Goal: Task Accomplishment & Management: Complete application form

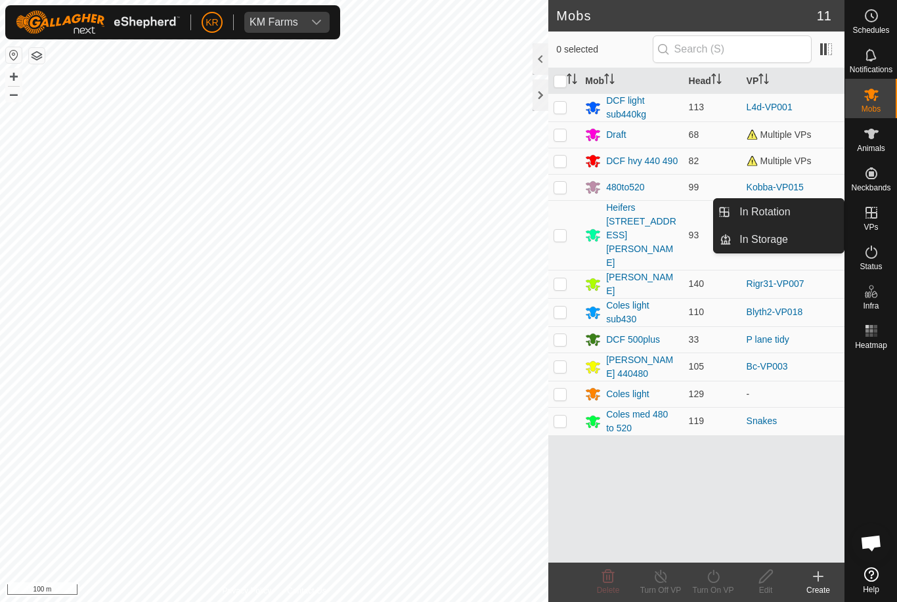
click at [797, 208] on link "In Rotation" at bounding box center [787, 212] width 112 height 26
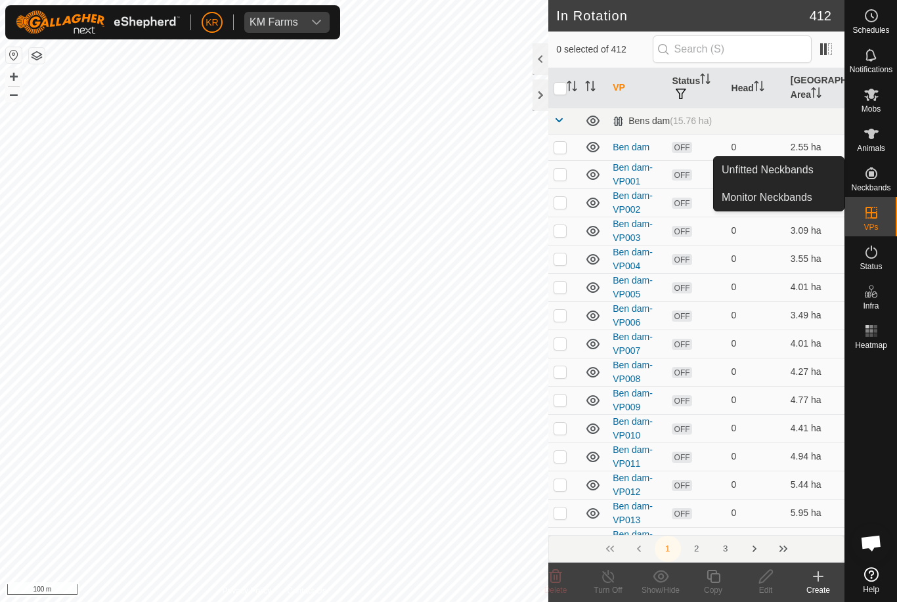
click at [803, 165] on span "Unfitted Neckbands" at bounding box center [768, 170] width 92 height 16
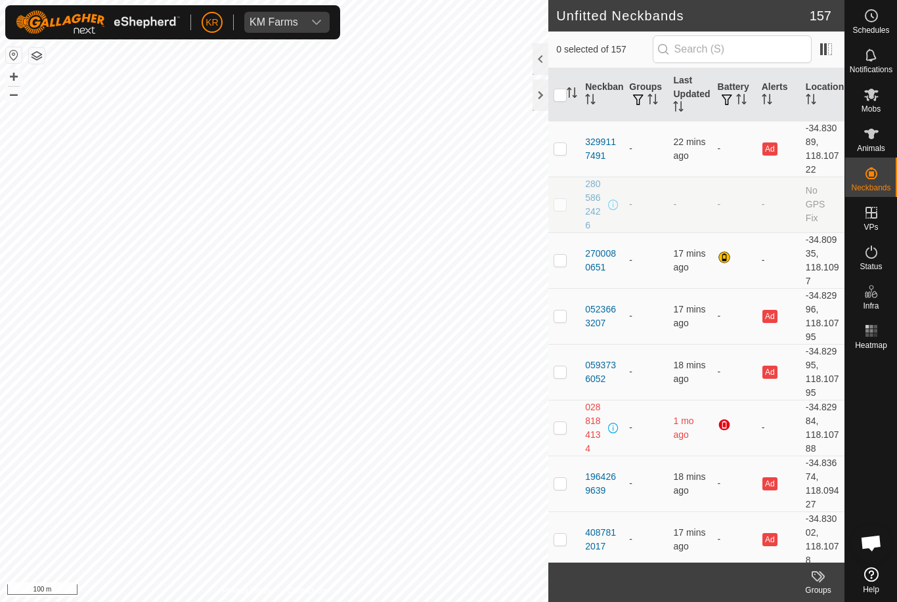
click at [756, 167] on span "Unfitted Neckbands" at bounding box center [768, 170] width 92 height 16
checkbox input "true"
click at [885, 107] on div "Mobs" at bounding box center [871, 98] width 52 height 39
checkbox input "false"
click at [878, 140] on icon at bounding box center [871, 134] width 16 height 16
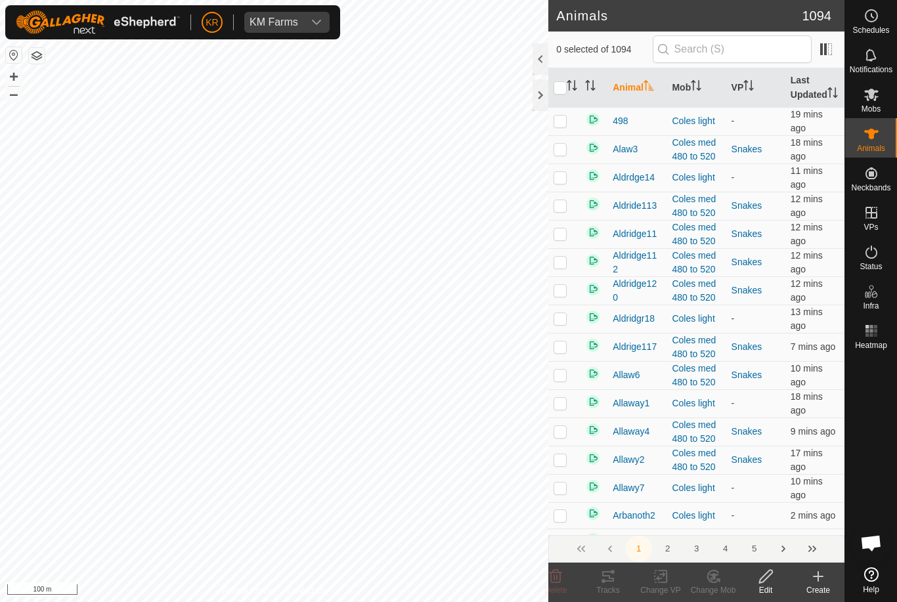
click at [820, 589] on div "Create" at bounding box center [818, 590] width 53 height 12
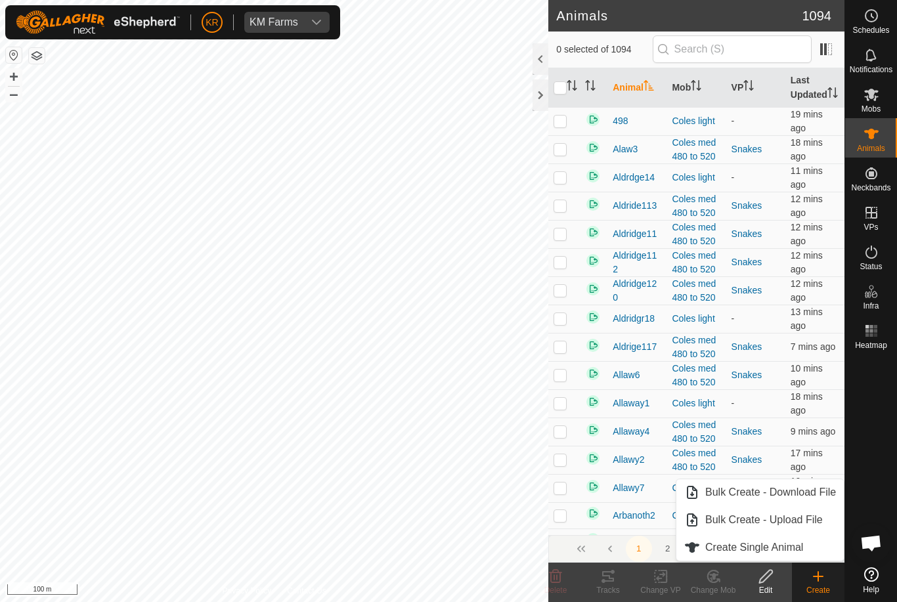
click at [795, 559] on link "Create Single Animal" at bounding box center [759, 547] width 167 height 26
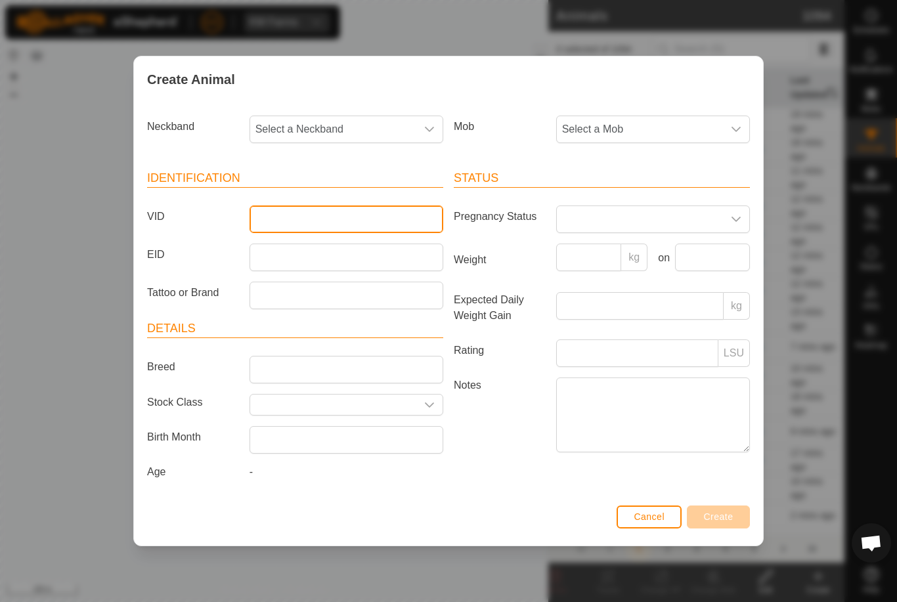
click at [349, 206] on input "VID" at bounding box center [347, 220] width 194 height 28
type input "27000"
click at [341, 127] on span "Select a Neckband" at bounding box center [333, 129] width 166 height 26
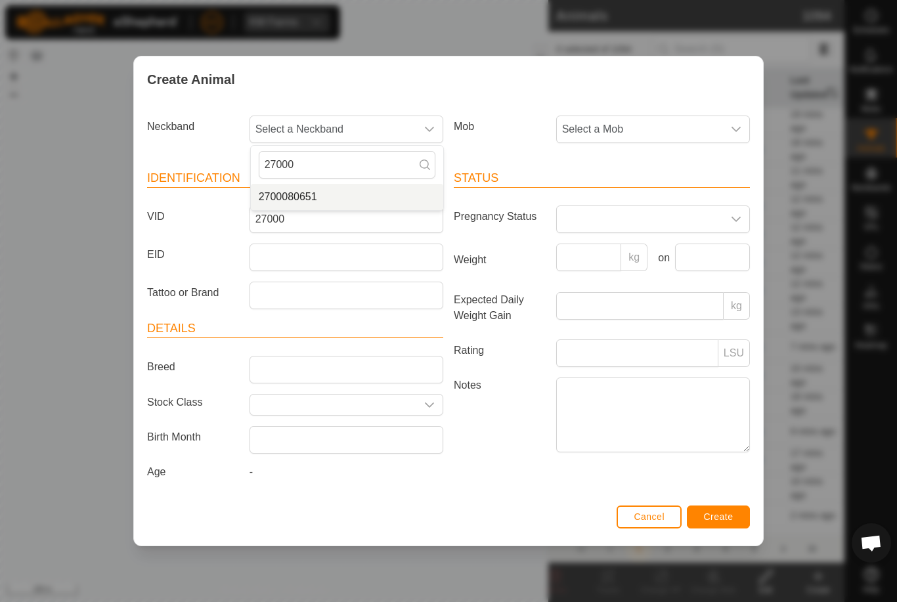
type input "27000"
click at [347, 188] on li "2700080651" at bounding box center [347, 197] width 192 height 26
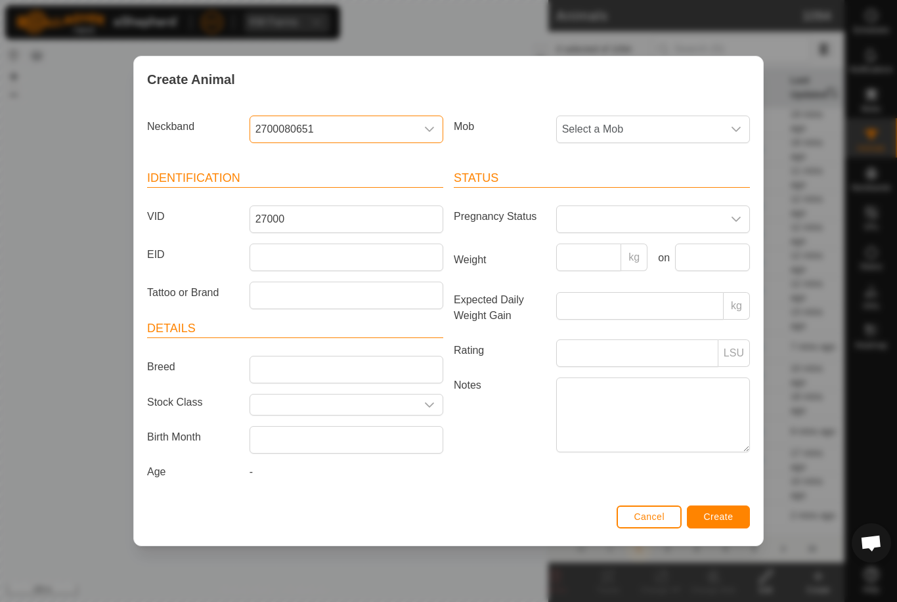
click at [661, 120] on span "Select a Mob" at bounding box center [640, 129] width 166 height 26
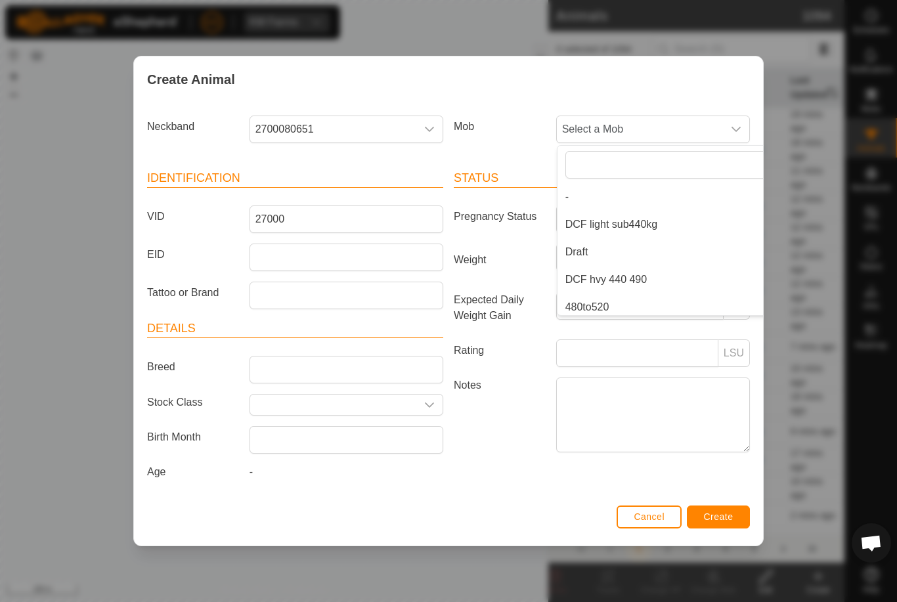
click at [617, 246] on li "Draft" at bounding box center [678, 252] width 242 height 26
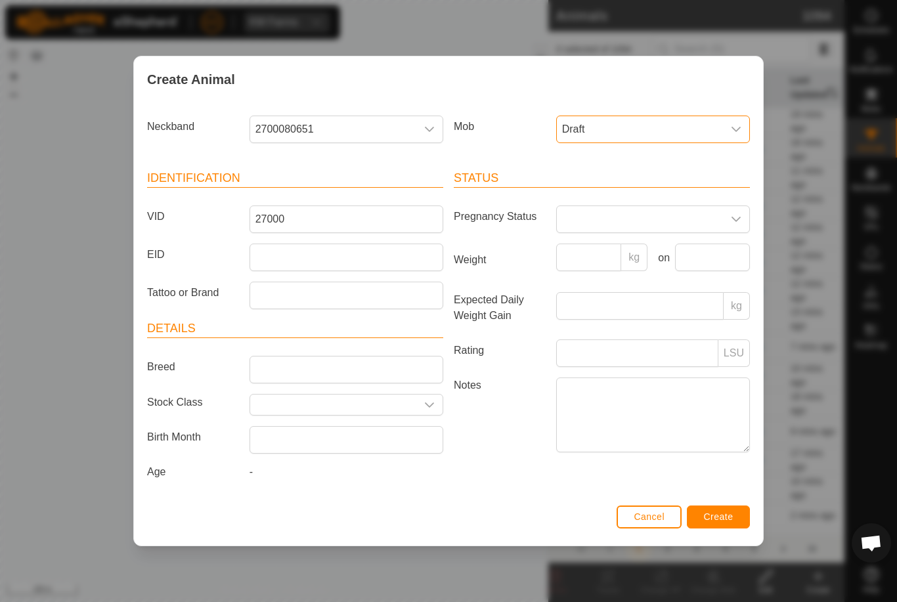
click at [725, 511] on button "Create" at bounding box center [718, 517] width 63 height 23
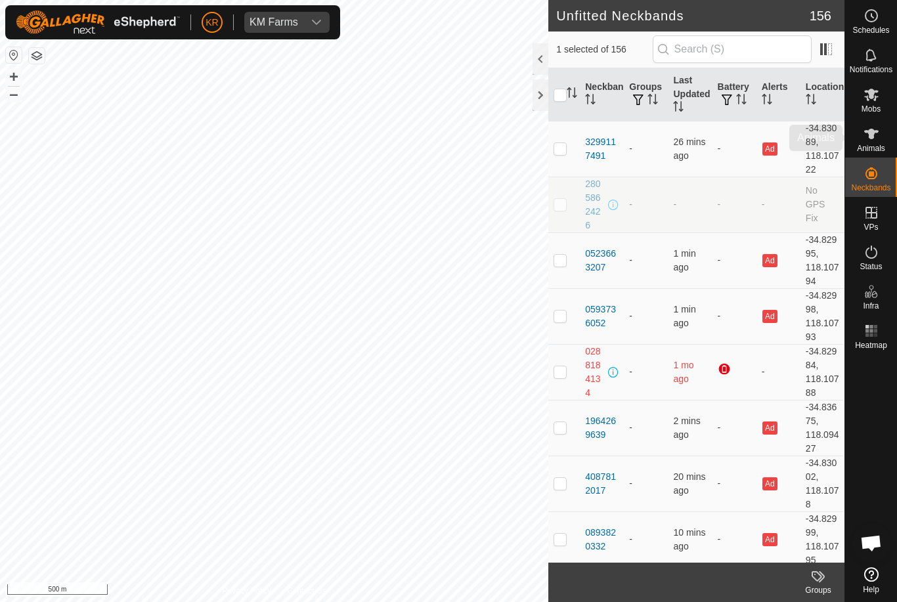
click at [882, 142] on es-animals-svg-icon at bounding box center [872, 133] width 24 height 21
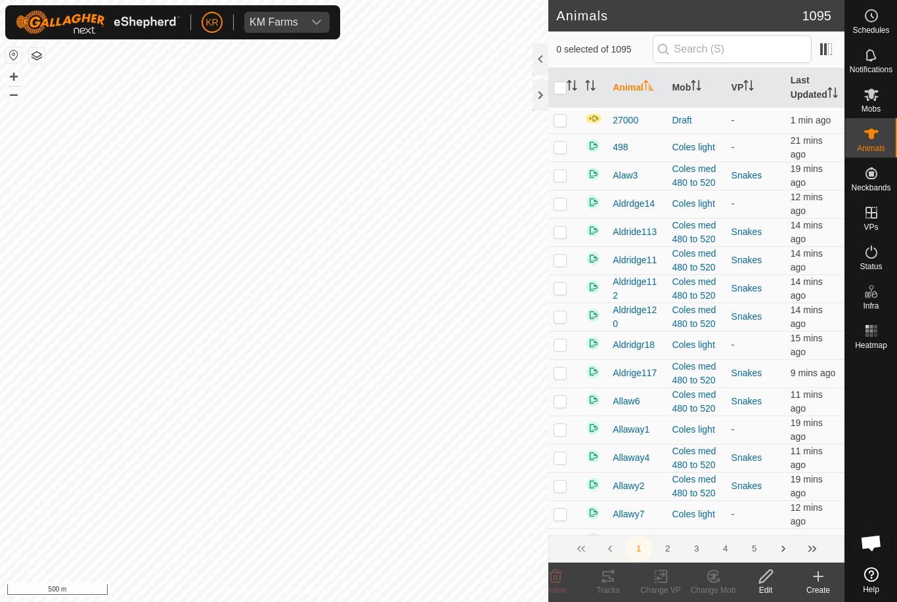
click at [886, 150] on div "Animals" at bounding box center [871, 137] width 52 height 39
click at [885, 112] on div "Mobs" at bounding box center [871, 98] width 52 height 39
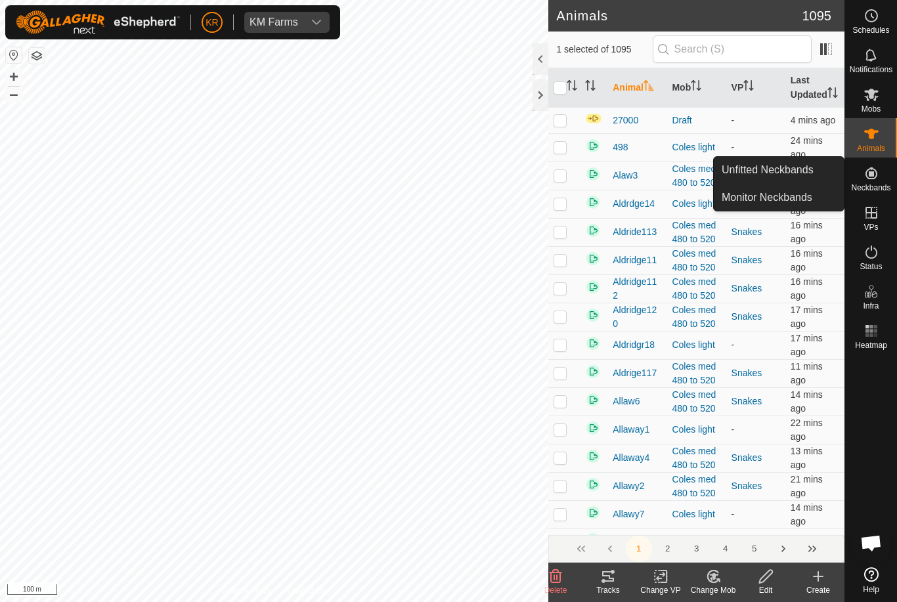
click at [823, 169] on link "Unfitted Neckbands" at bounding box center [779, 170] width 130 height 26
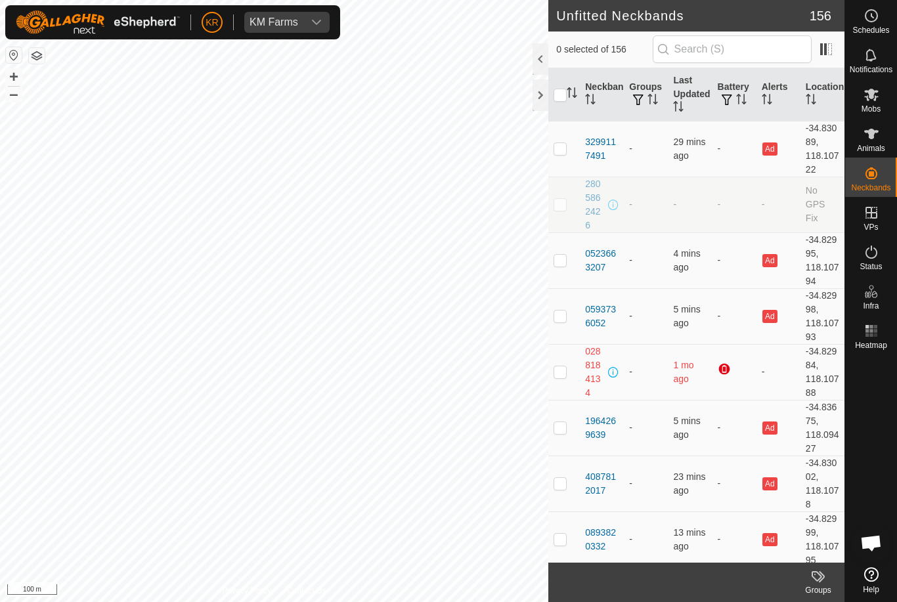
click at [817, 167] on link "Unfitted Neckbands" at bounding box center [779, 170] width 130 height 26
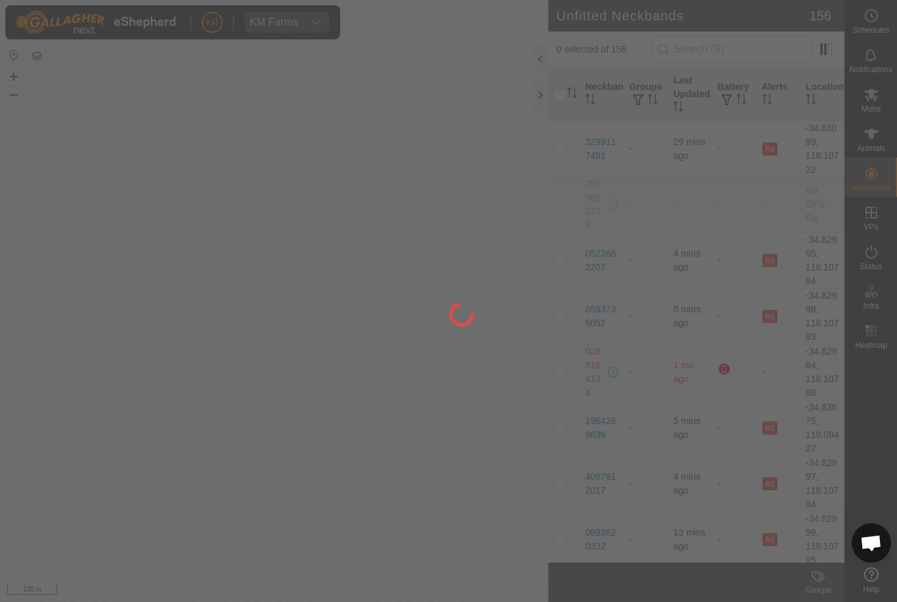
click at [391, 130] on div at bounding box center [448, 301] width 897 height 602
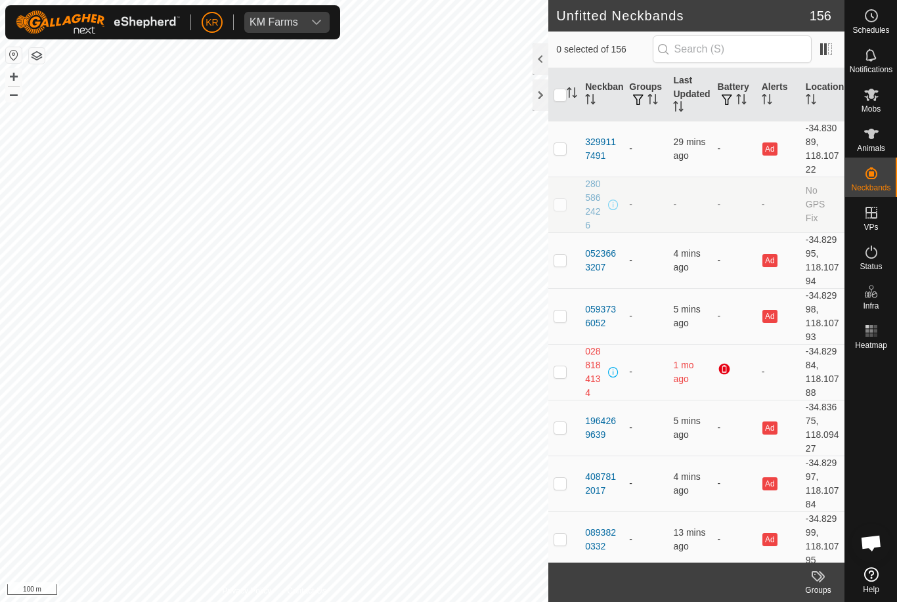
checkbox input "true"
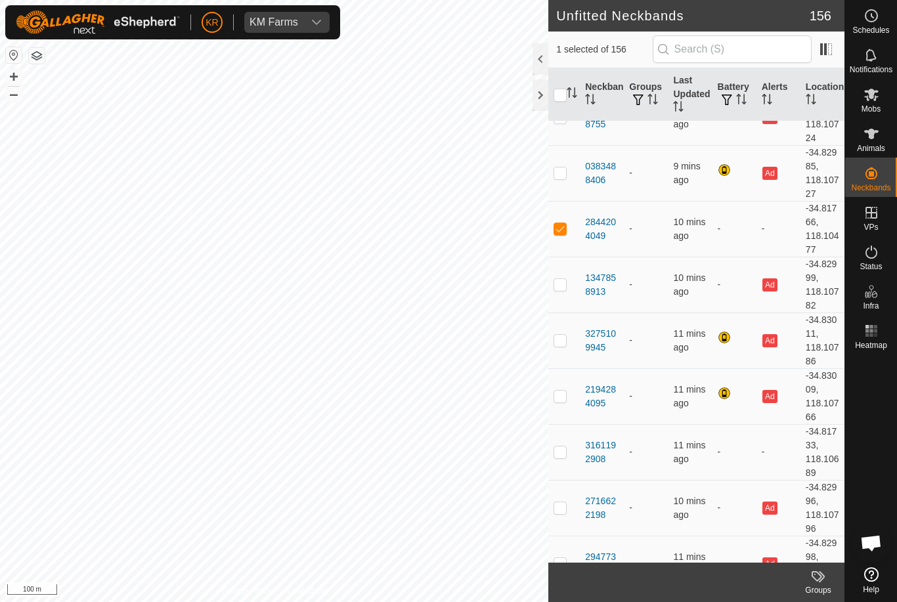
scroll to position [3460, 0]
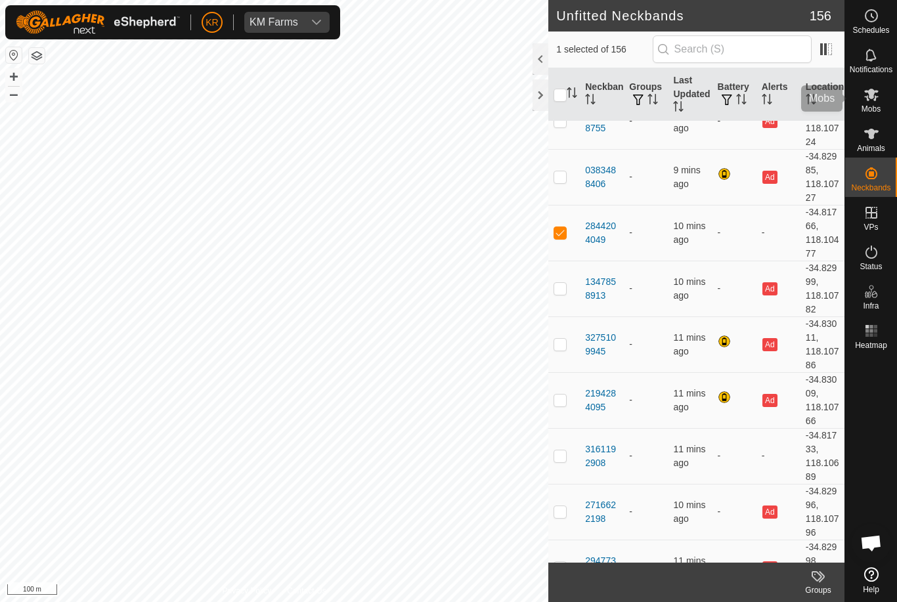
click at [879, 94] on icon at bounding box center [871, 95] width 16 height 16
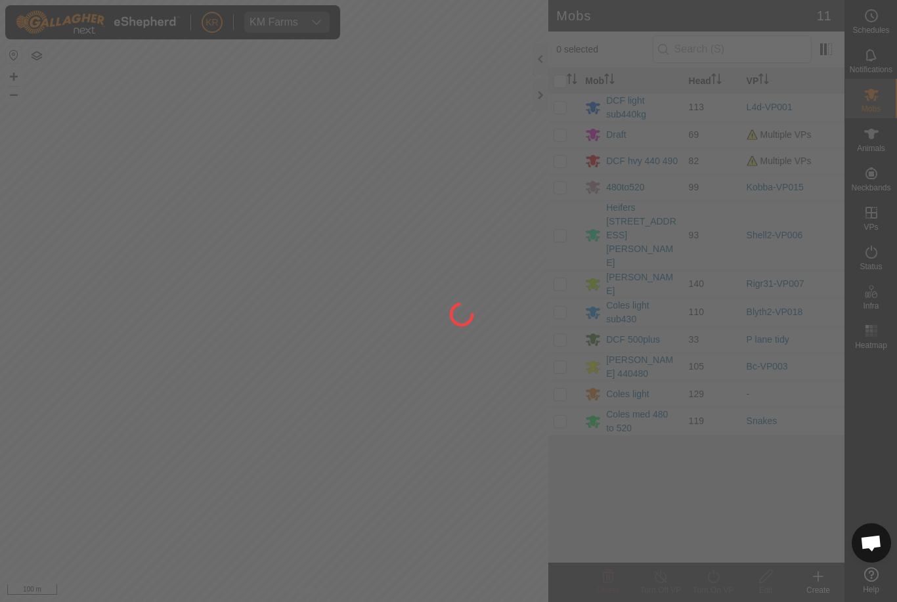
click at [885, 144] on div at bounding box center [448, 301] width 897 height 602
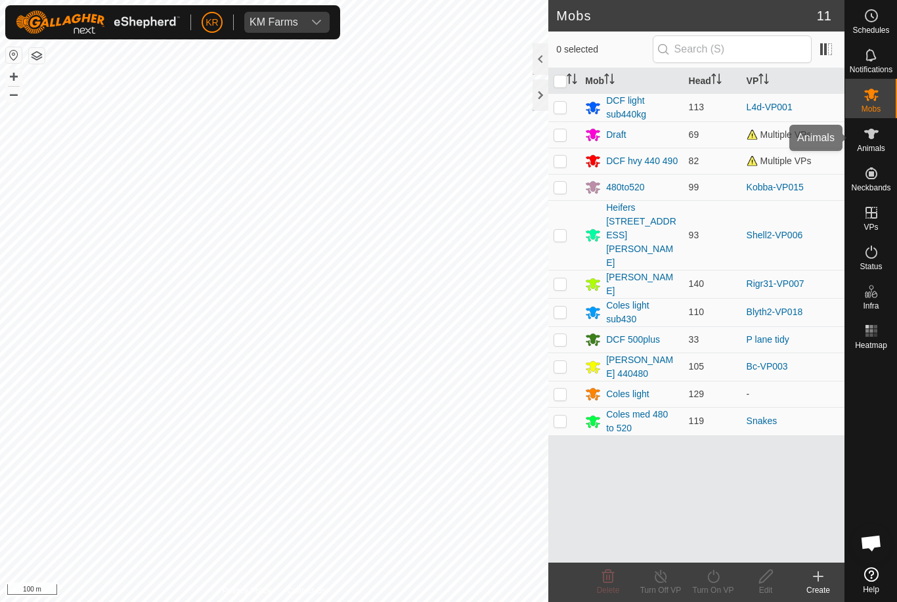
click at [890, 135] on div "Animals" at bounding box center [871, 137] width 52 height 39
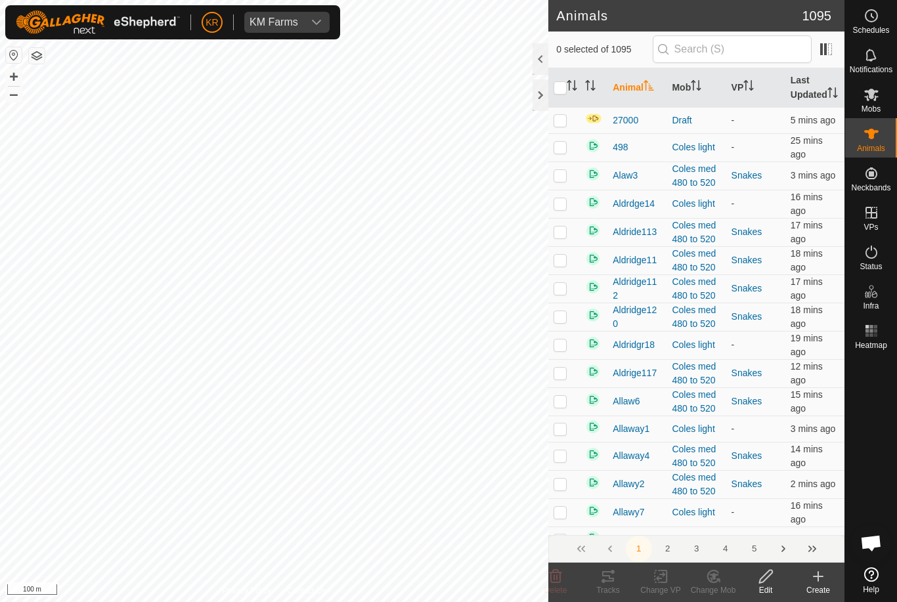
click at [879, 141] on es-animals-svg-icon at bounding box center [872, 133] width 24 height 21
click at [813, 582] on icon at bounding box center [818, 577] width 16 height 16
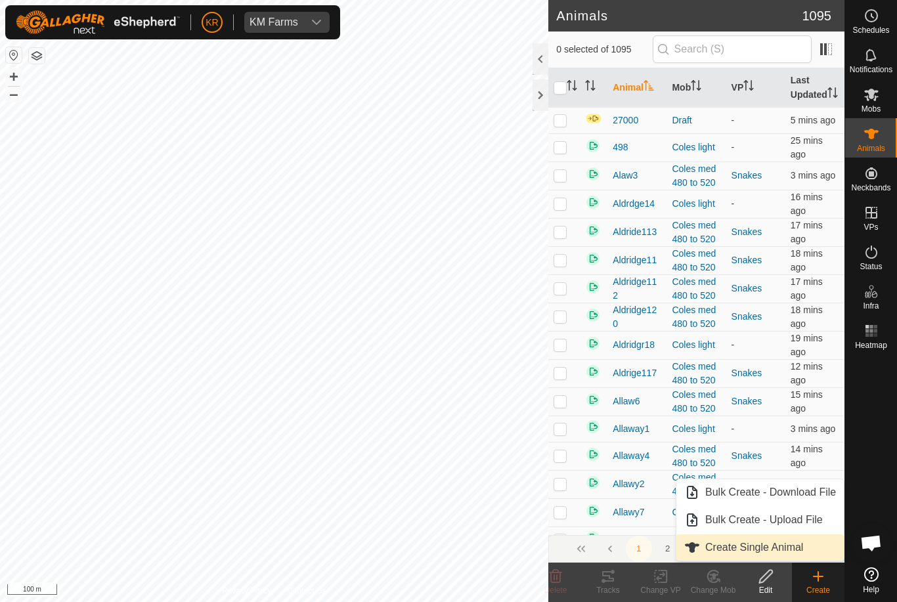
click at [794, 552] on span "Create Single Animal" at bounding box center [754, 548] width 98 height 16
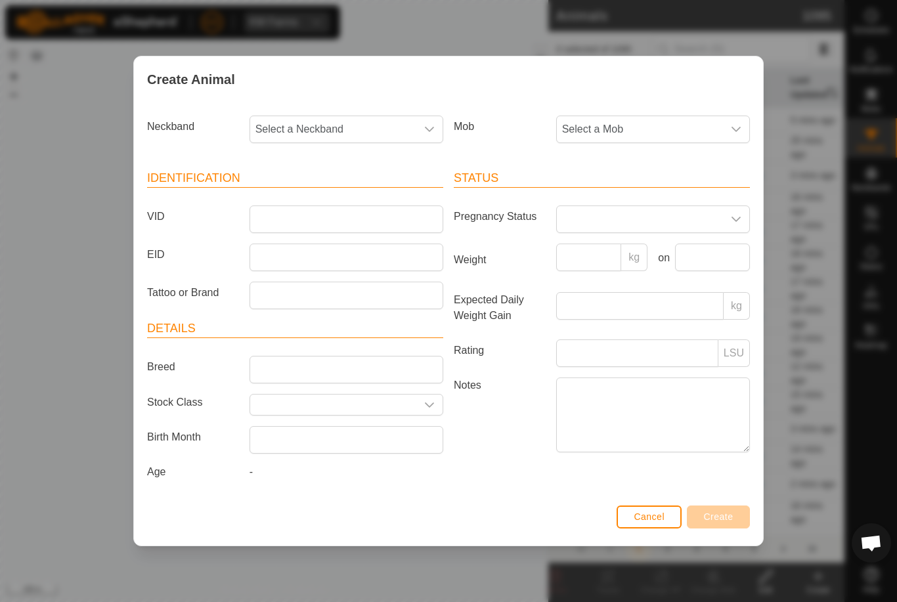
click at [306, 127] on span "Select a Neckband" at bounding box center [333, 129] width 166 height 26
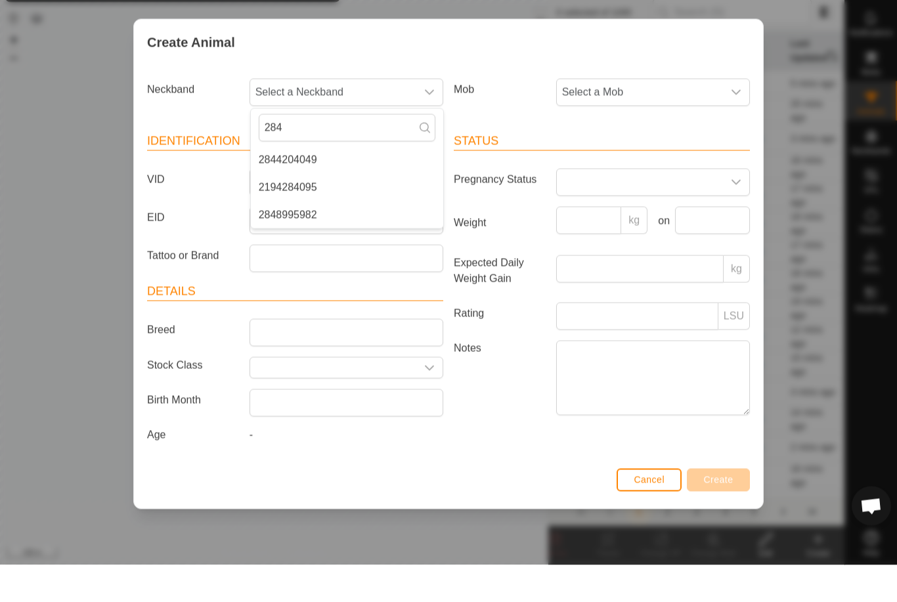
type input "28"
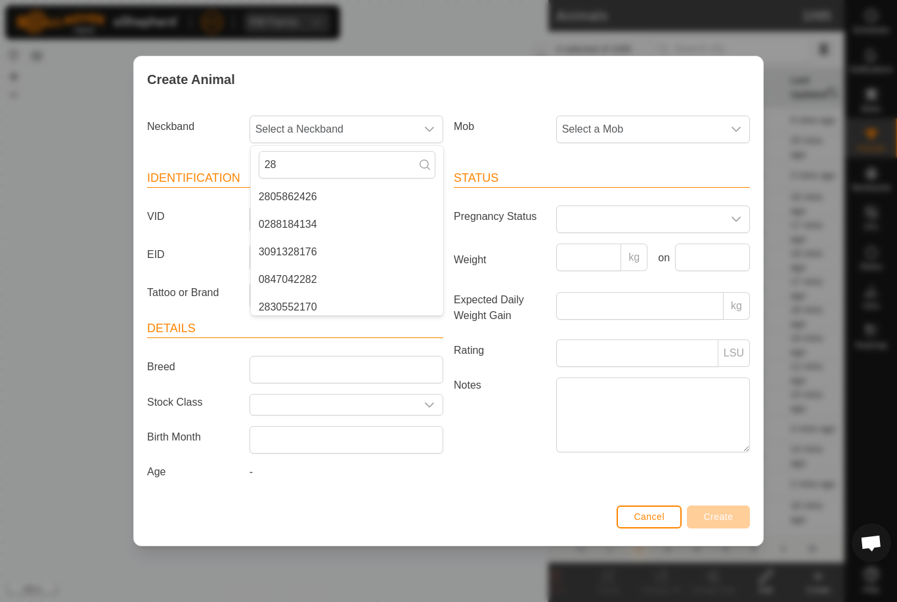
click at [657, 514] on span "Cancel" at bounding box center [649, 517] width 31 height 11
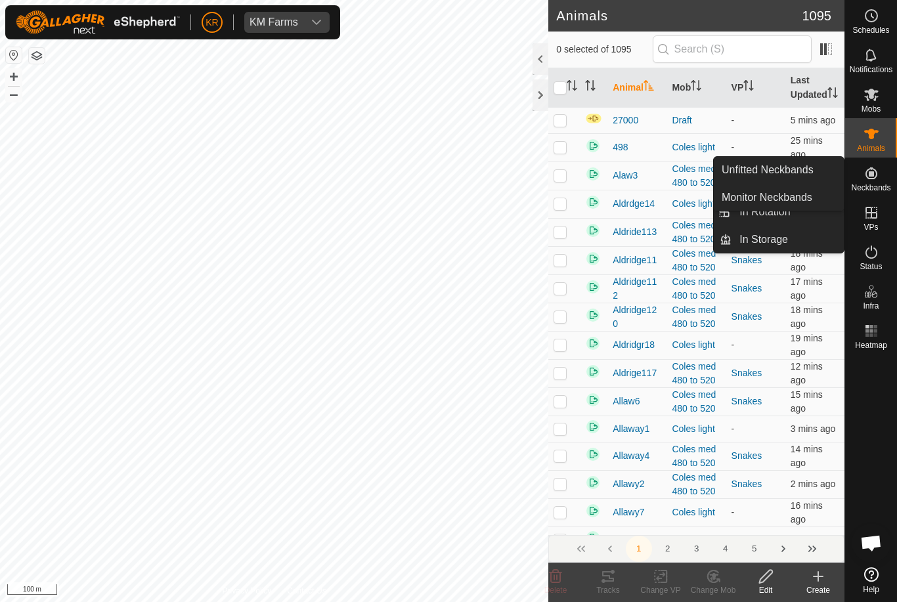
click at [819, 176] on link "Unfitted Neckbands" at bounding box center [779, 170] width 130 height 26
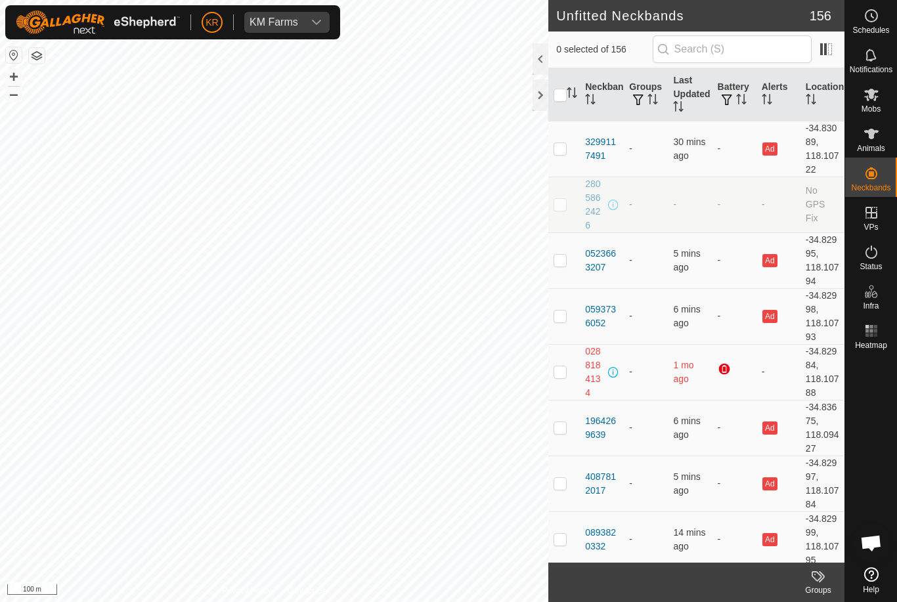
click at [810, 177] on span "Unfitted Neckbands" at bounding box center [768, 170] width 92 height 16
checkbox input "true"
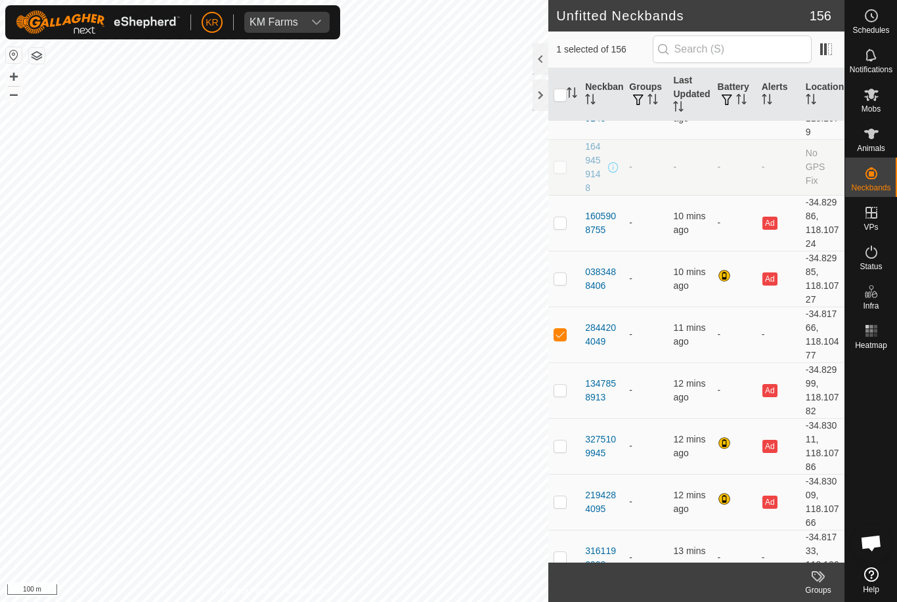
scroll to position [3359, 0]
click at [888, 105] on div "Mobs" at bounding box center [871, 98] width 52 height 39
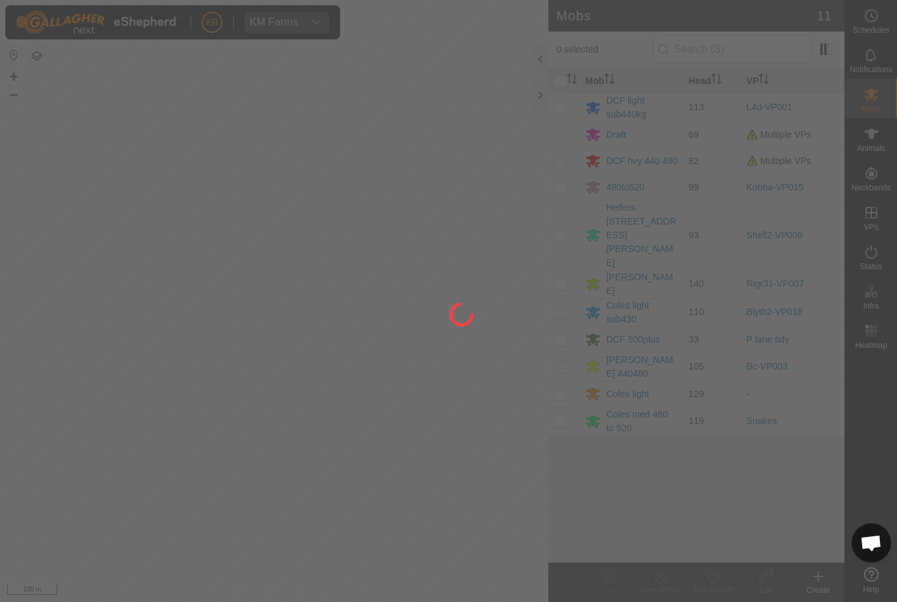
click at [885, 162] on div at bounding box center [448, 301] width 897 height 602
click at [892, 154] on div at bounding box center [448, 301] width 897 height 602
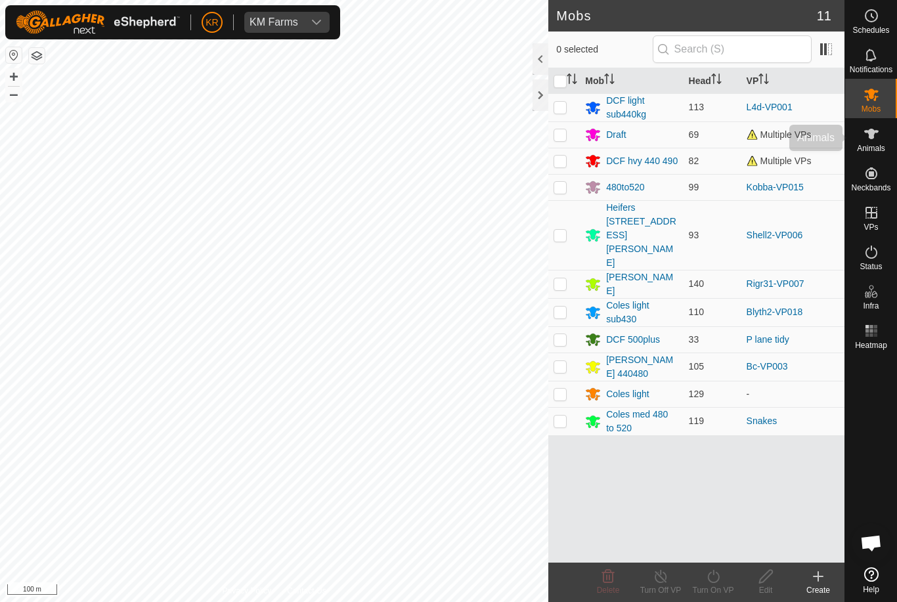
click at [889, 150] on div "Animals" at bounding box center [871, 137] width 52 height 39
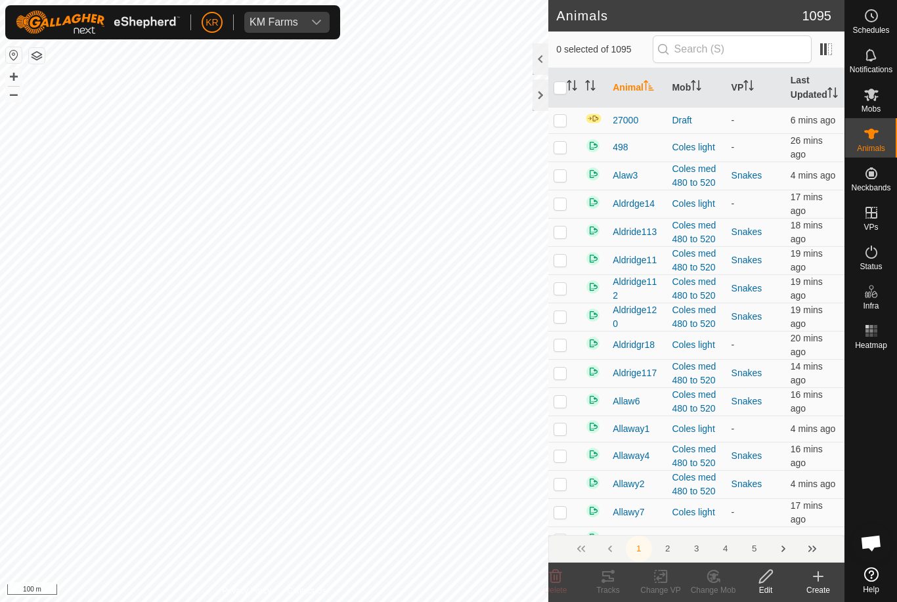
click at [823, 588] on div "Create" at bounding box center [818, 590] width 53 height 12
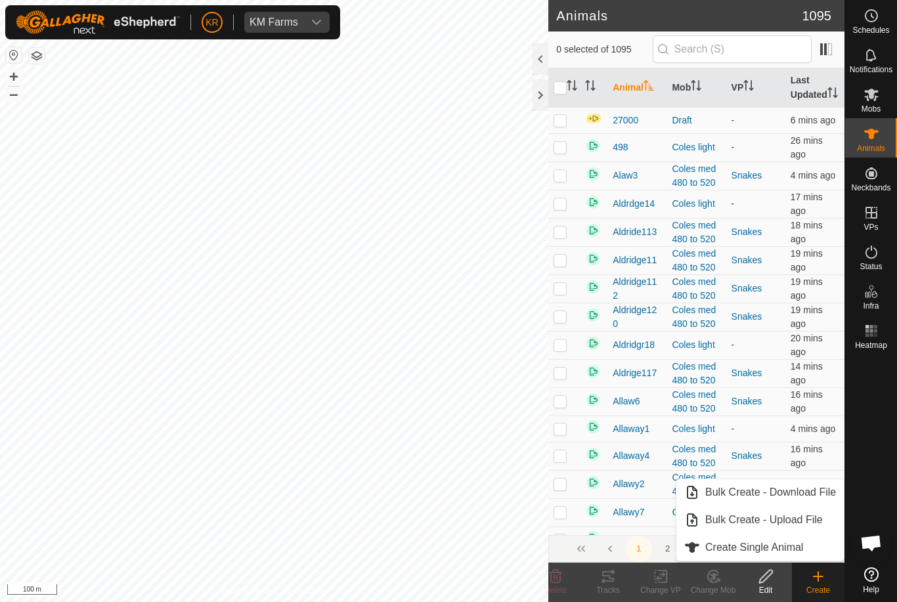
click at [800, 549] on span "Create Single Animal" at bounding box center [754, 548] width 98 height 16
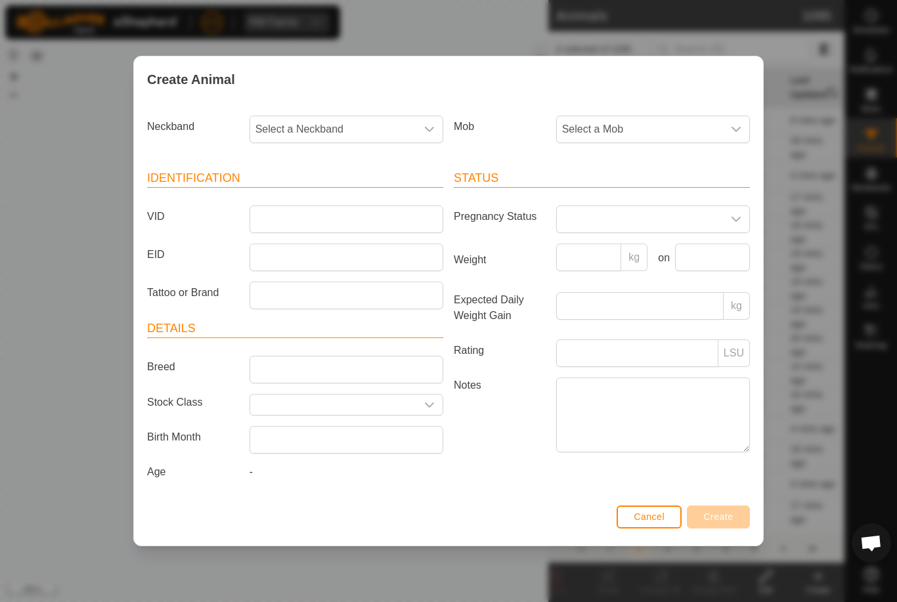
click at [347, 127] on span "Select a Neckband" at bounding box center [333, 129] width 166 height 26
type input "28"
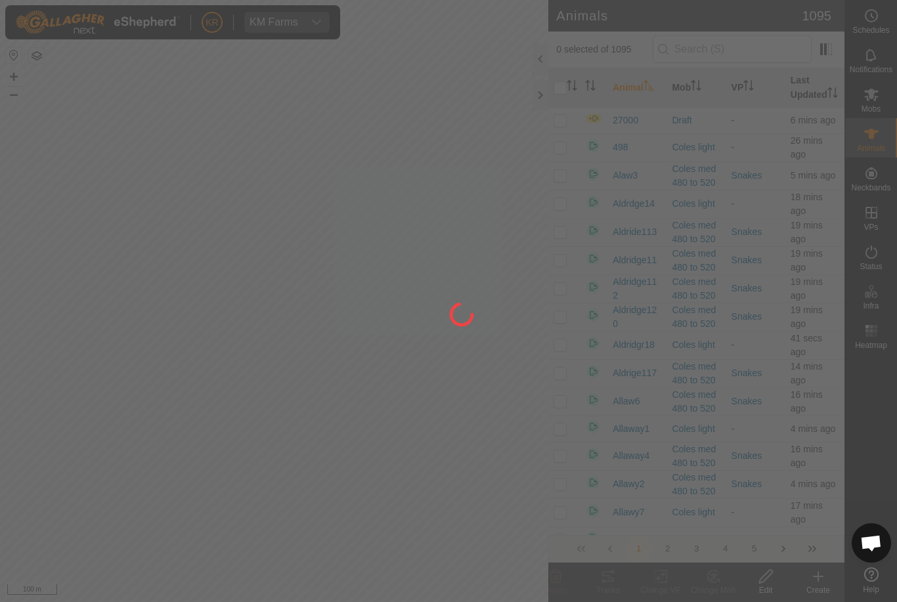
click at [881, 88] on div at bounding box center [448, 301] width 897 height 602
click at [880, 87] on div at bounding box center [448, 301] width 897 height 602
click at [881, 101] on div at bounding box center [448, 301] width 897 height 602
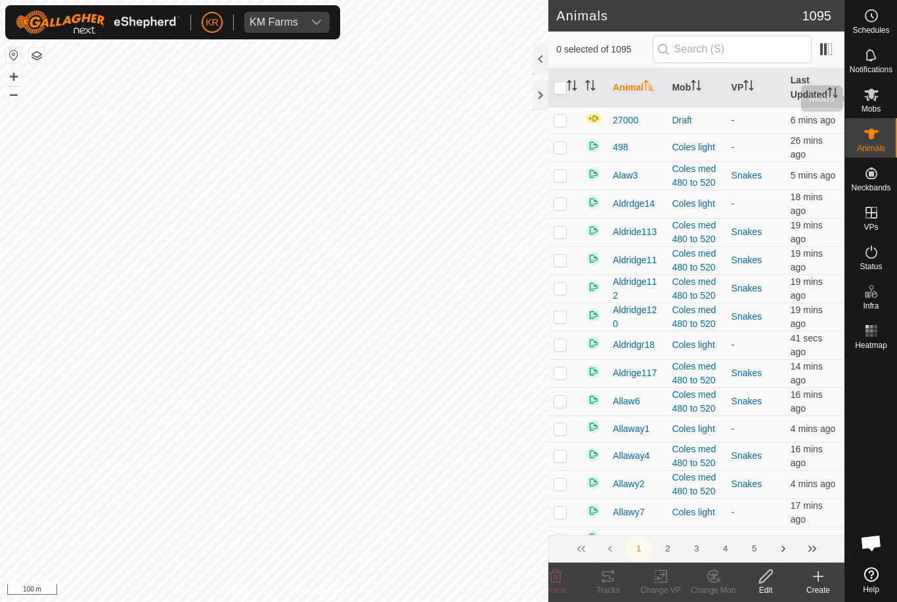
click at [878, 93] on icon at bounding box center [871, 95] width 16 height 16
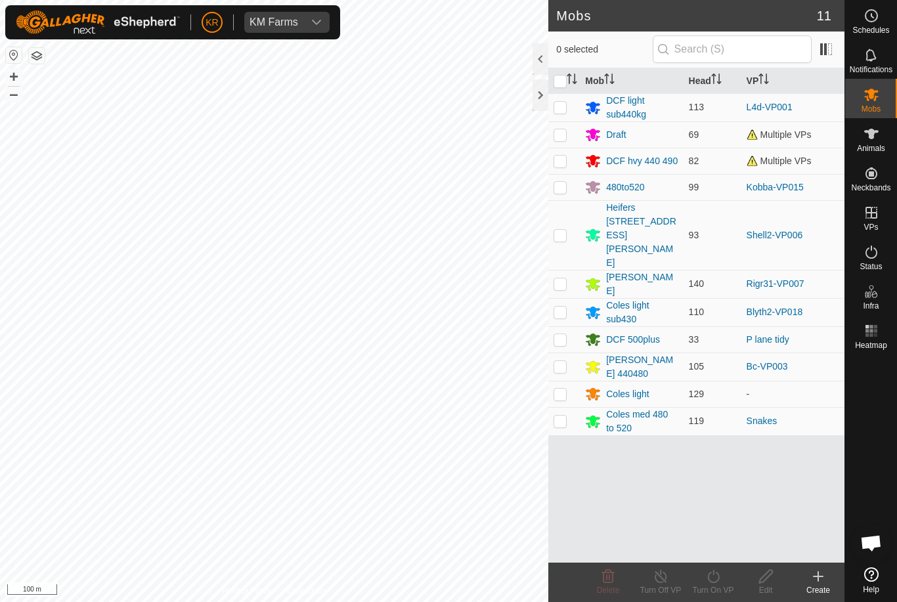
click at [817, 584] on div "Create" at bounding box center [818, 590] width 53 height 12
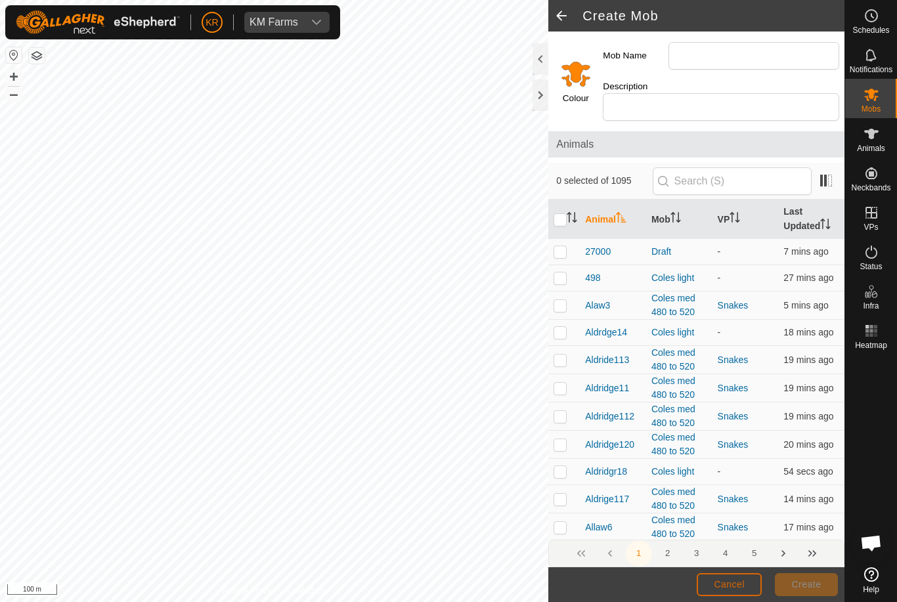
click at [745, 579] on button "Cancel" at bounding box center [729, 584] width 65 height 23
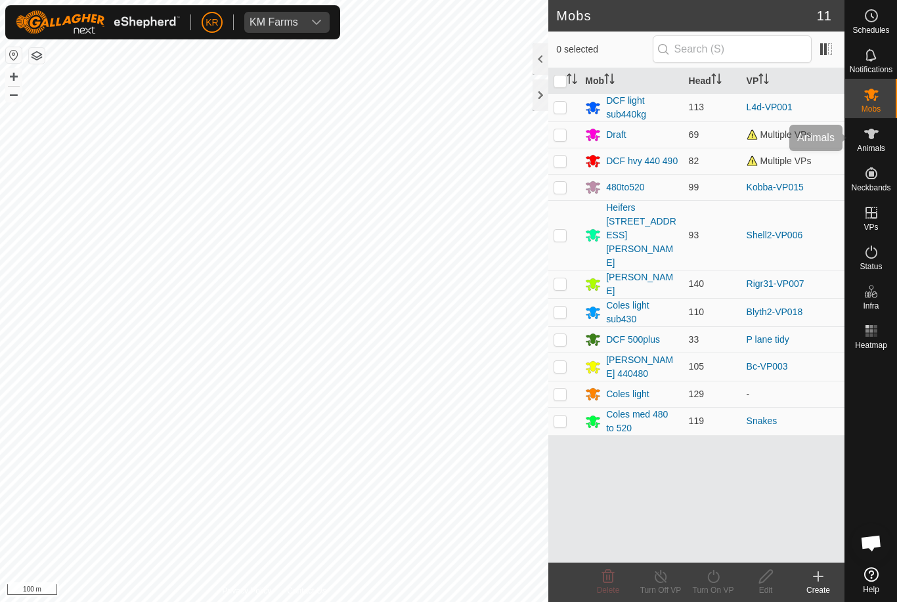
click at [881, 140] on es-animals-svg-icon at bounding box center [872, 133] width 24 height 21
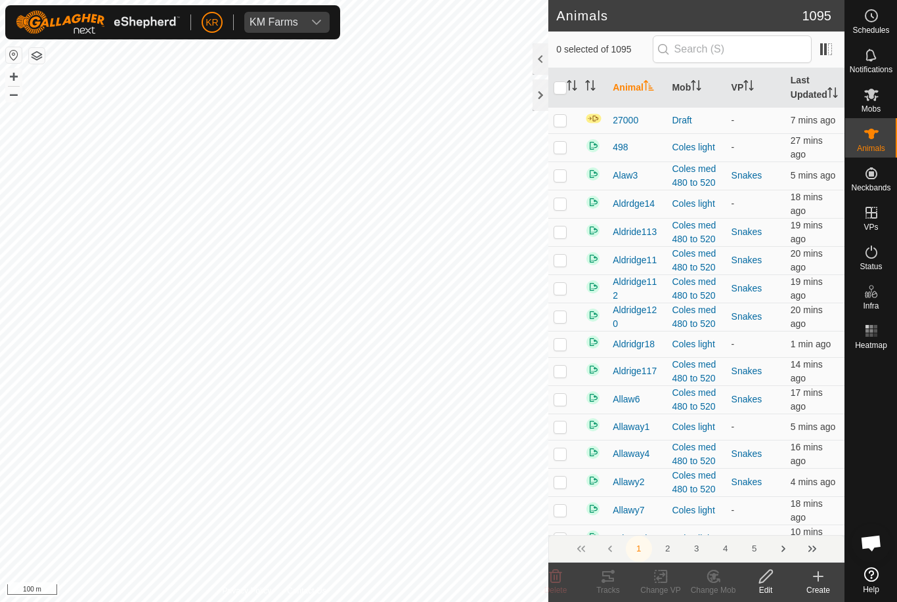
click at [817, 578] on icon at bounding box center [818, 577] width 16 height 16
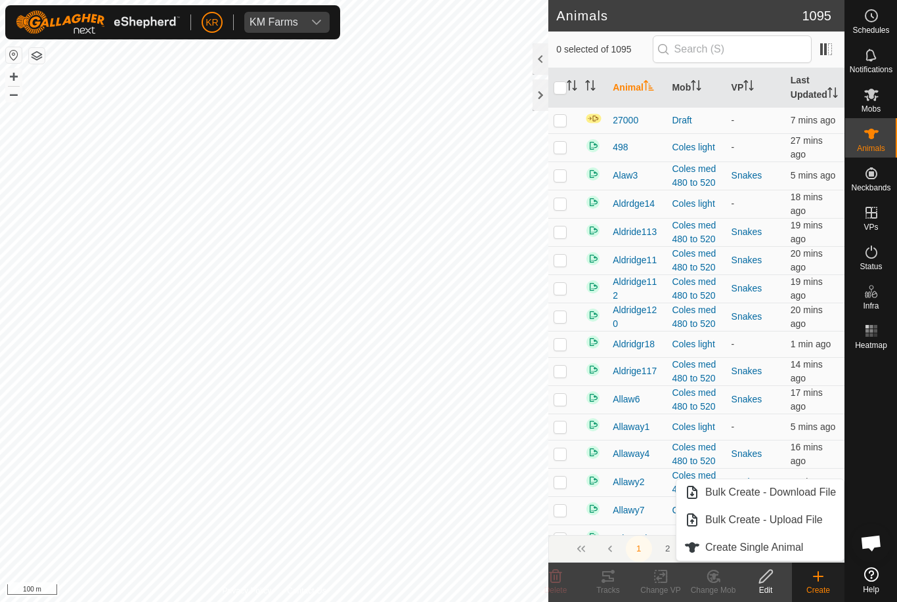
click at [810, 542] on link "Create Single Animal" at bounding box center [759, 547] width 167 height 26
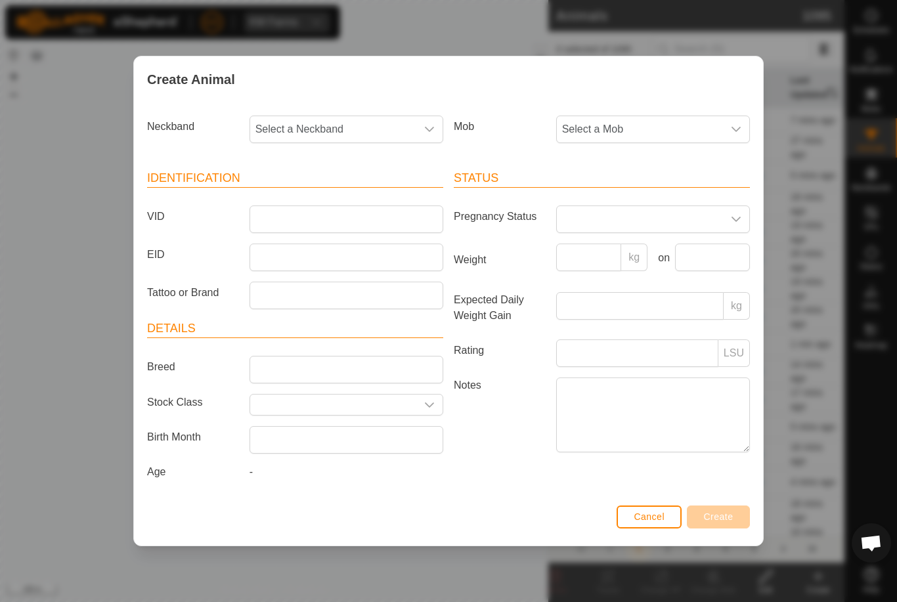
click at [362, 125] on span "Select a Neckband" at bounding box center [333, 129] width 166 height 26
type input "2844"
click at [346, 190] on li "2844204049" at bounding box center [347, 197] width 192 height 26
click at [670, 121] on span "Select a Mob" at bounding box center [640, 129] width 166 height 26
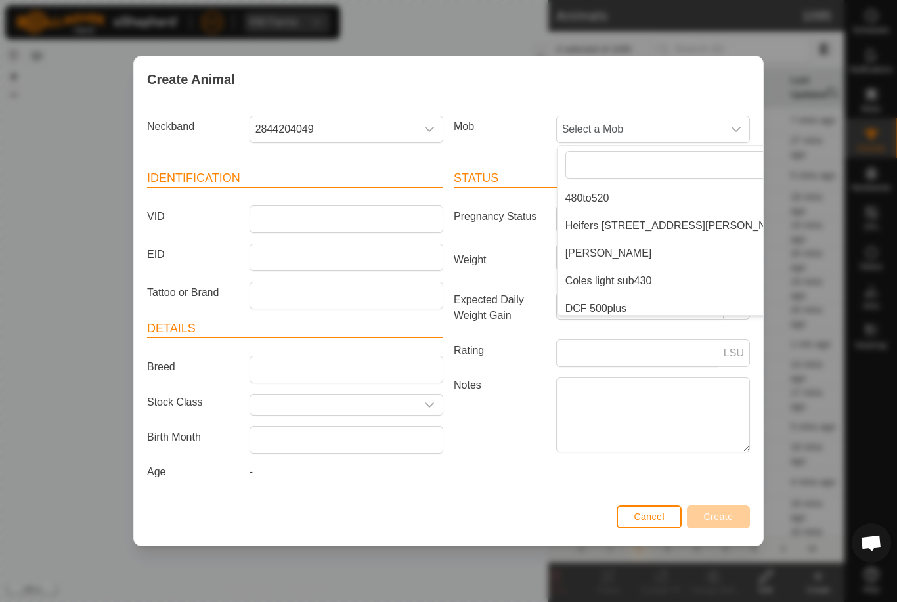
scroll to position [75, 0]
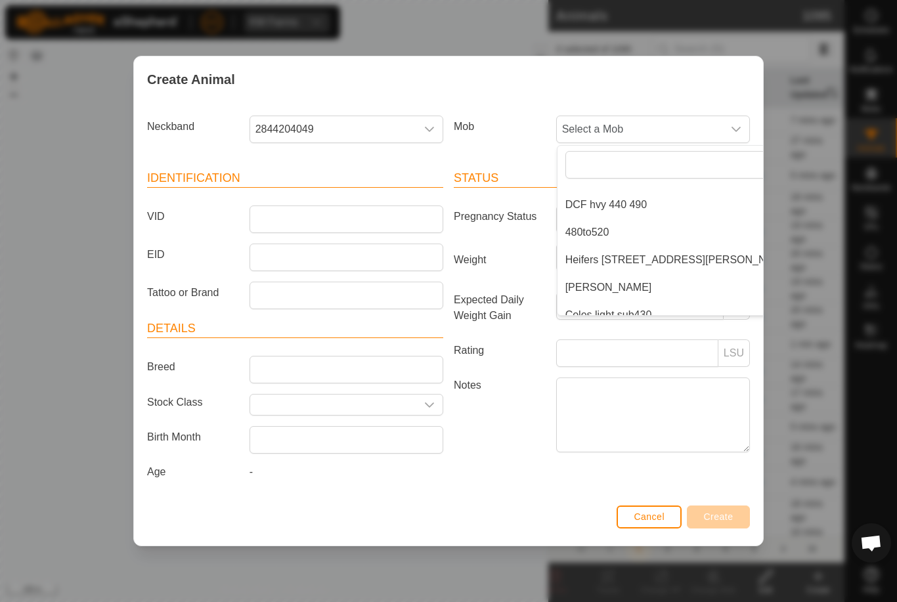
click at [642, 199] on span "DCF hvy 440 490" at bounding box center [606, 205] width 82 height 16
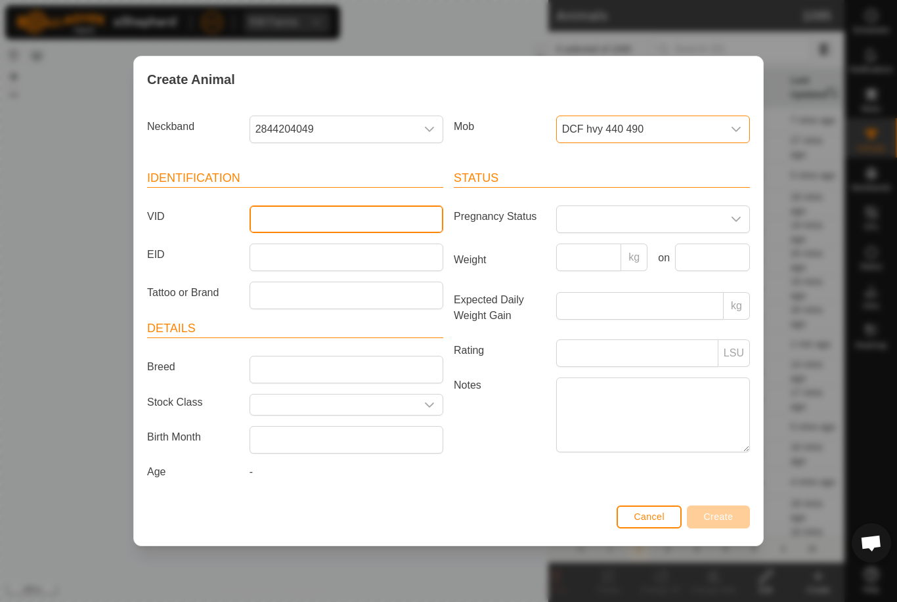
click at [355, 211] on input "VID" at bounding box center [347, 220] width 194 height 28
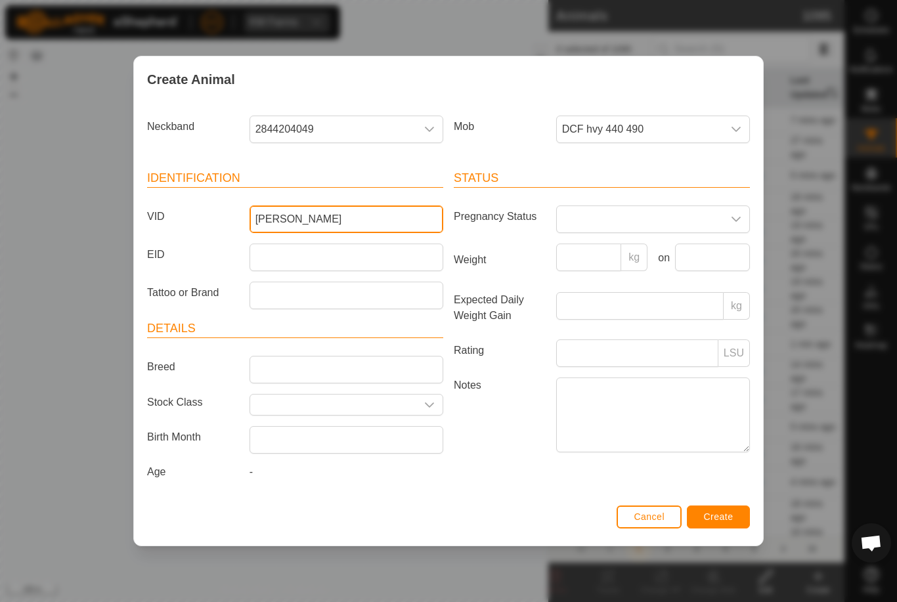
type input "[PERSON_NAME]"
click at [724, 505] on div "Cancel Create" at bounding box center [448, 523] width 629 height 45
click at [728, 513] on button "Create" at bounding box center [718, 517] width 63 height 23
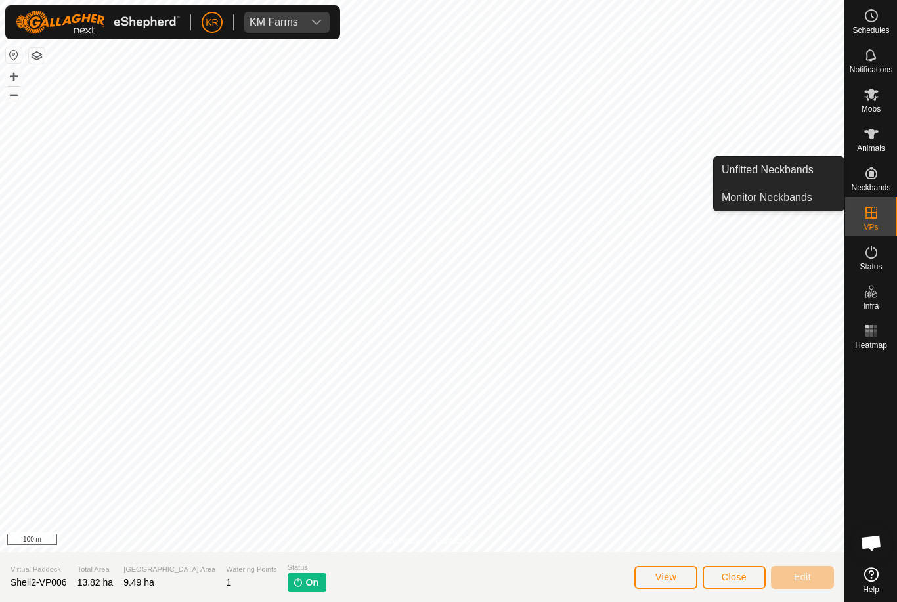
click at [817, 169] on link "Unfitted Neckbands" at bounding box center [779, 170] width 130 height 26
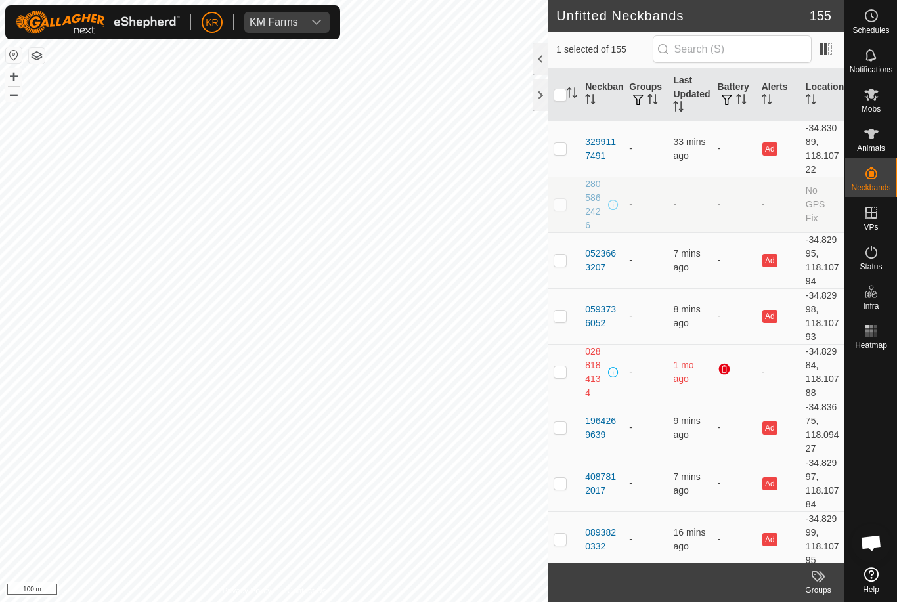
checkbox input "true"
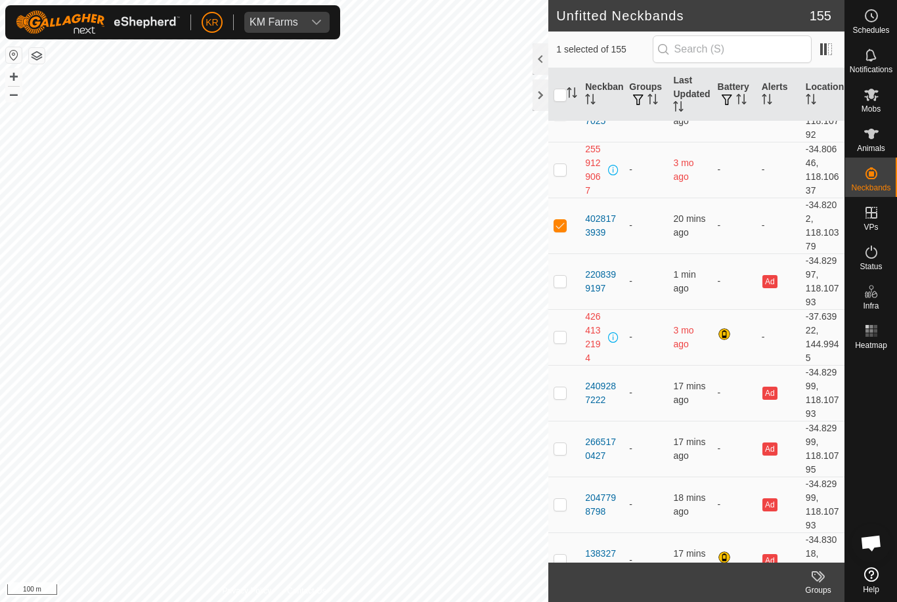
scroll to position [2376, 0]
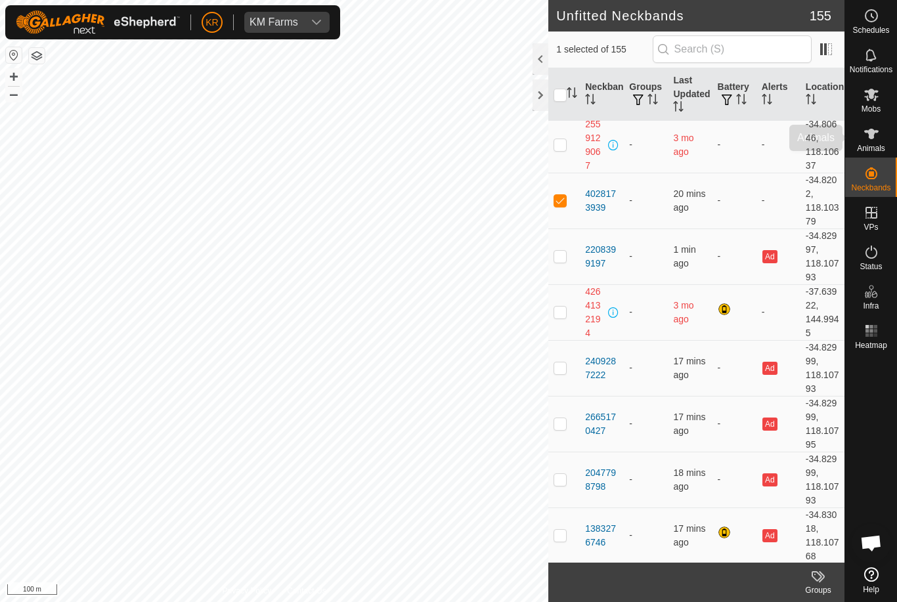
click at [875, 142] on es-animals-svg-icon at bounding box center [872, 133] width 24 height 21
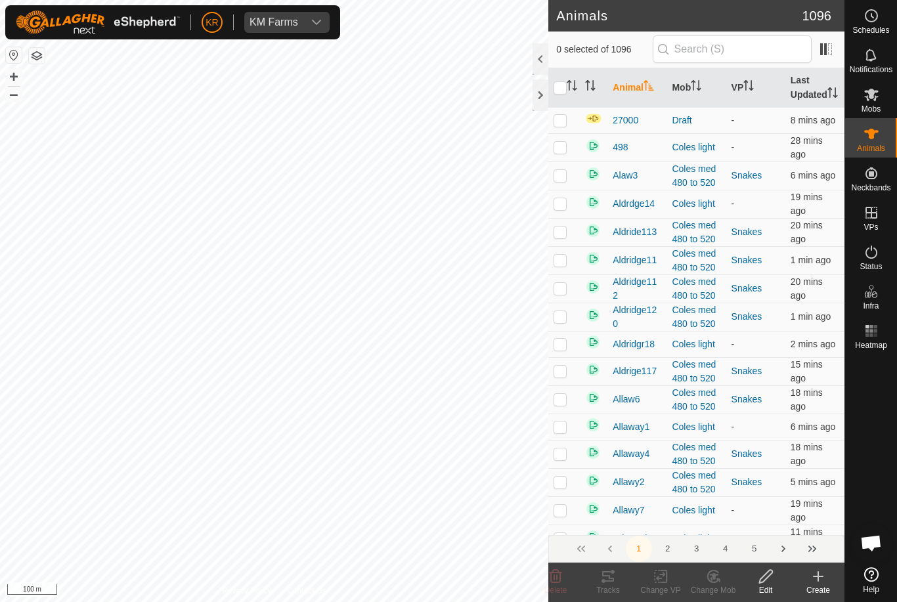
click at [877, 136] on icon at bounding box center [871, 134] width 16 height 16
click at [880, 138] on es-animals-svg-icon at bounding box center [872, 133] width 24 height 21
click at [821, 580] on icon at bounding box center [818, 577] width 16 height 16
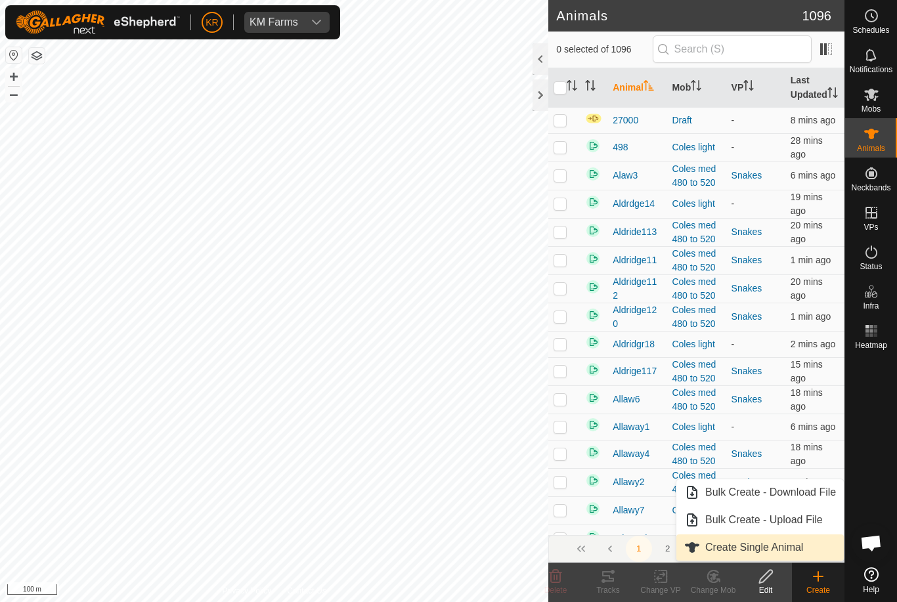
click at [786, 557] on link "Create Single Animal" at bounding box center [759, 547] width 167 height 26
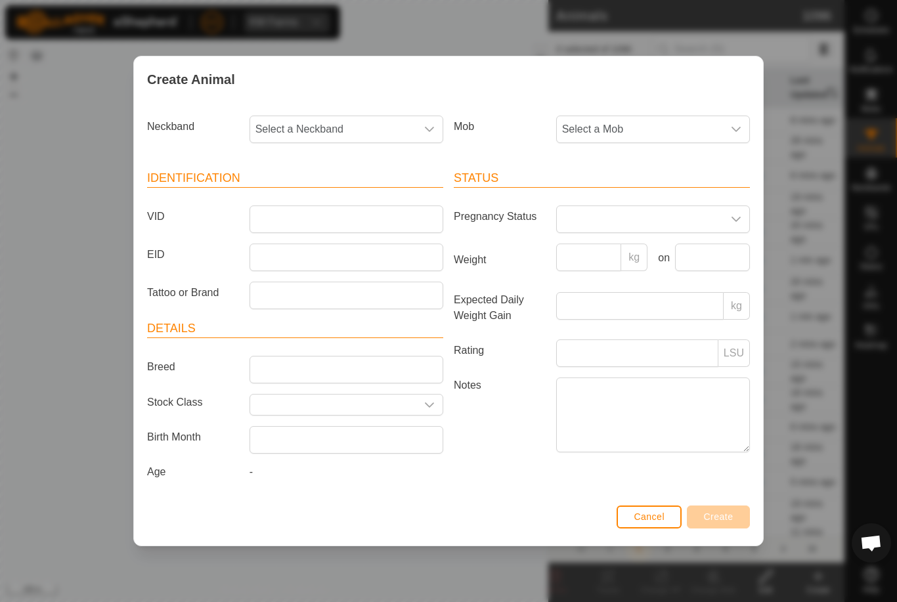
click at [310, 136] on span "Select a Neckband" at bounding box center [333, 129] width 166 height 26
type input "4028"
click at [339, 190] on li "4028173939" at bounding box center [347, 197] width 192 height 26
click at [679, 125] on span "Select a Mob" at bounding box center [640, 129] width 166 height 26
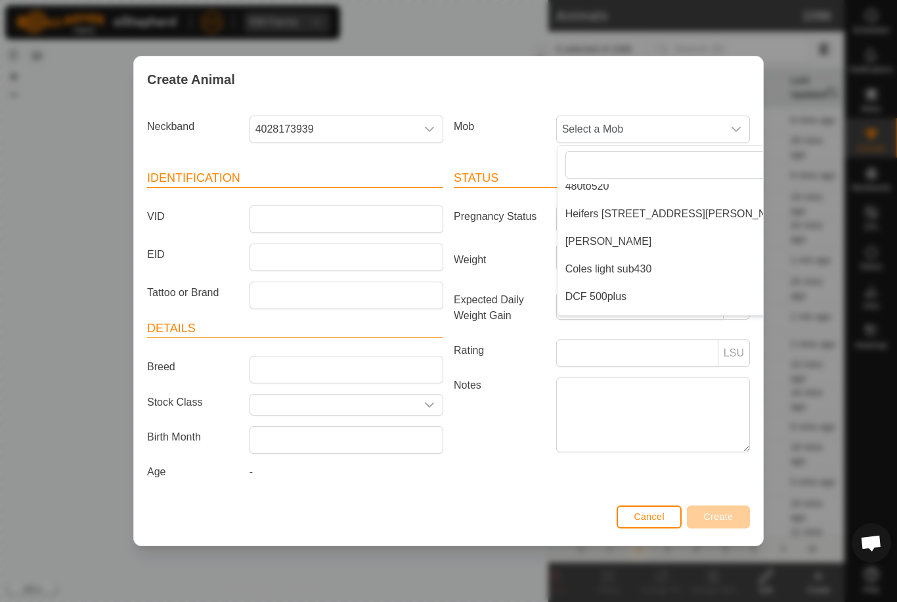
scroll to position [120, 0]
click at [696, 207] on span "Heifers [STREET_ADDRESS][PERSON_NAME]" at bounding box center [678, 215] width 227 height 16
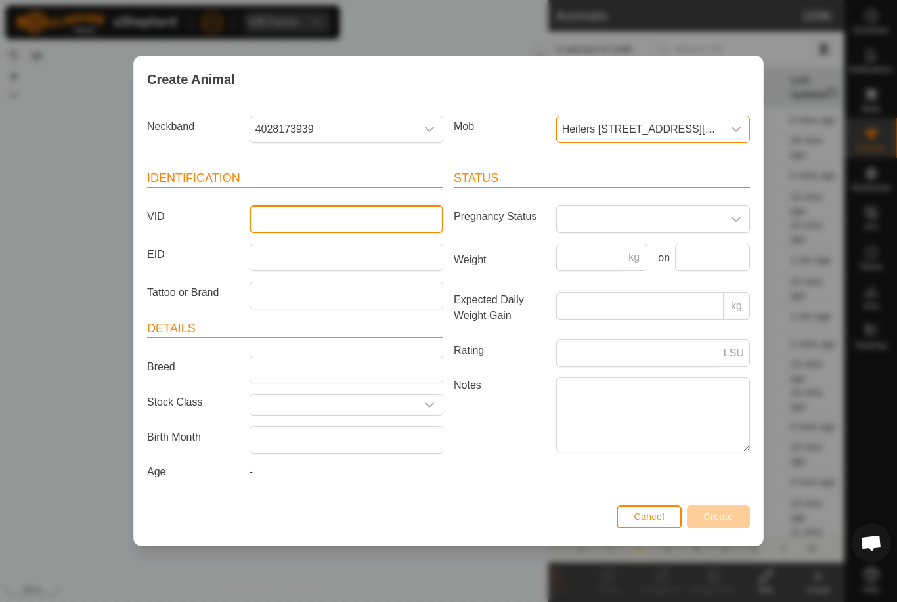
click at [336, 209] on input "VID" at bounding box center [347, 220] width 194 height 28
type input "Unk665"
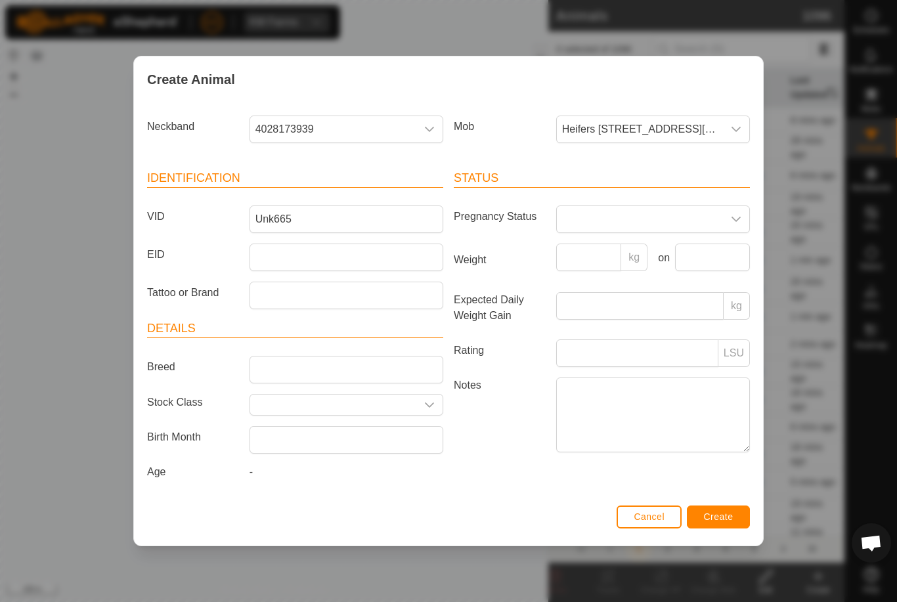
click at [739, 501] on div "Status Pregnancy Status Weight kg on Expected Daily Weight Gain kg Rating LSU N…" at bounding box center [601, 327] width 307 height 347
click at [728, 517] on span "Create" at bounding box center [719, 517] width 30 height 11
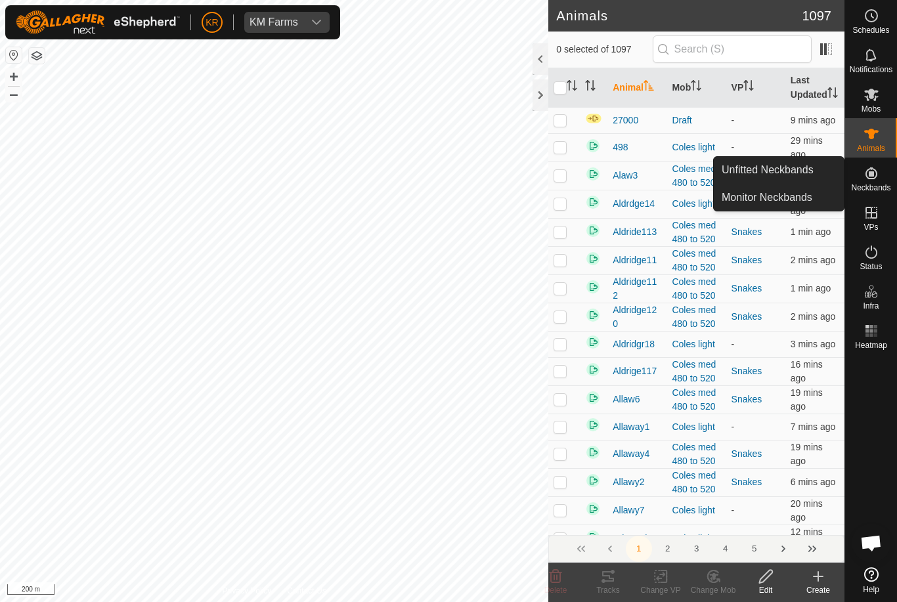
click at [804, 210] on link "Monitor Neckbands" at bounding box center [779, 198] width 130 height 26
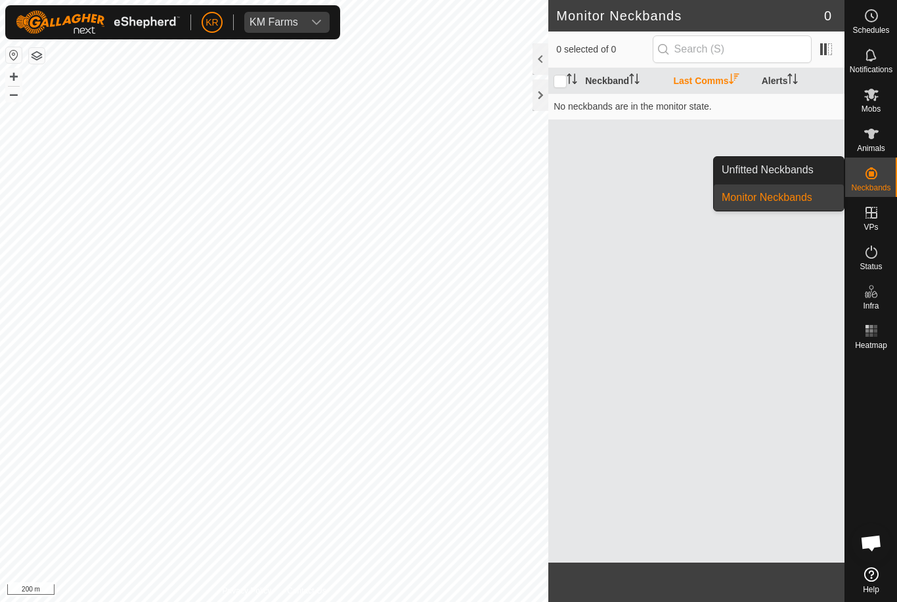
click at [827, 174] on link "Unfitted Neckbands" at bounding box center [779, 170] width 130 height 26
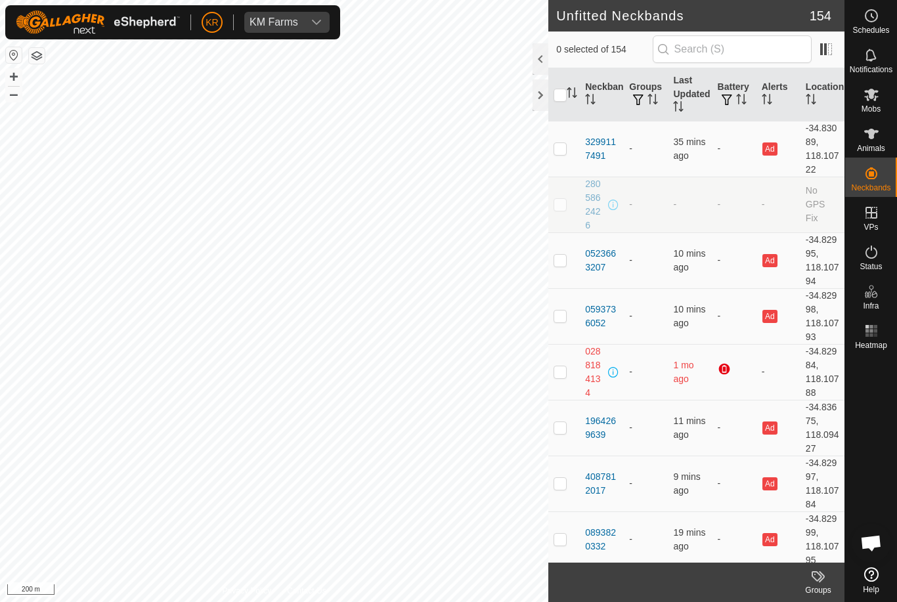
click at [811, 167] on td "-34.83089, 118.10722" at bounding box center [822, 149] width 44 height 56
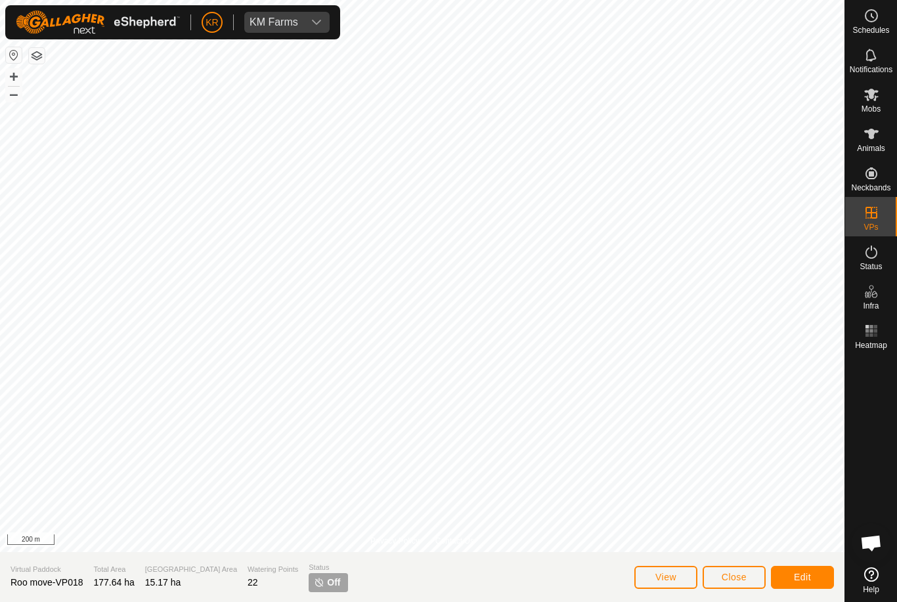
click at [742, 579] on span "Close" at bounding box center [734, 577] width 25 height 11
